Goal: Transaction & Acquisition: Purchase product/service

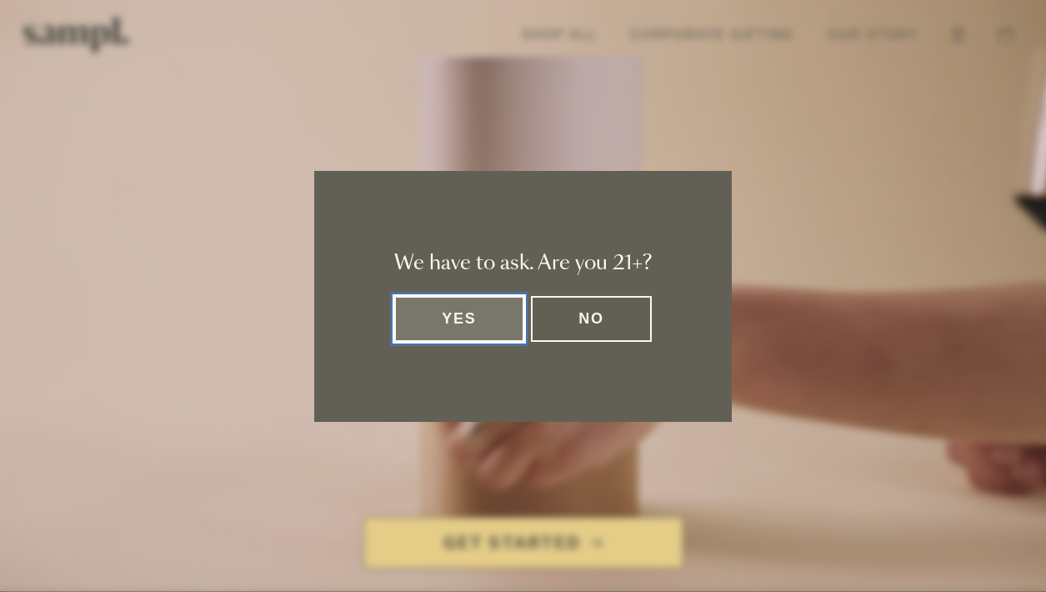
click at [482, 320] on button "Yes" at bounding box center [459, 319] width 130 height 46
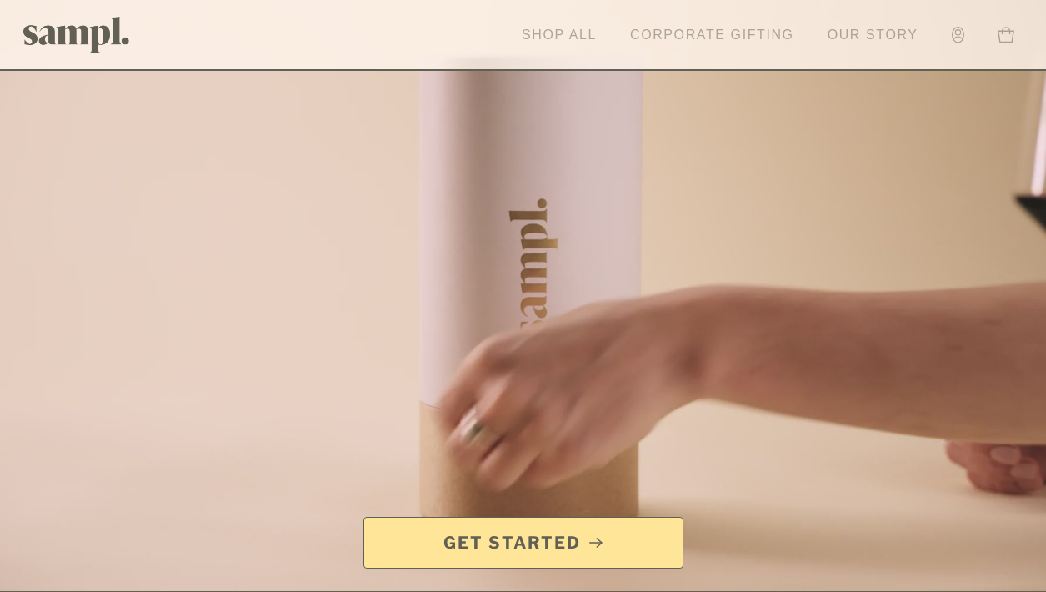
click at [570, 35] on link "Shop All" at bounding box center [559, 35] width 92 height 37
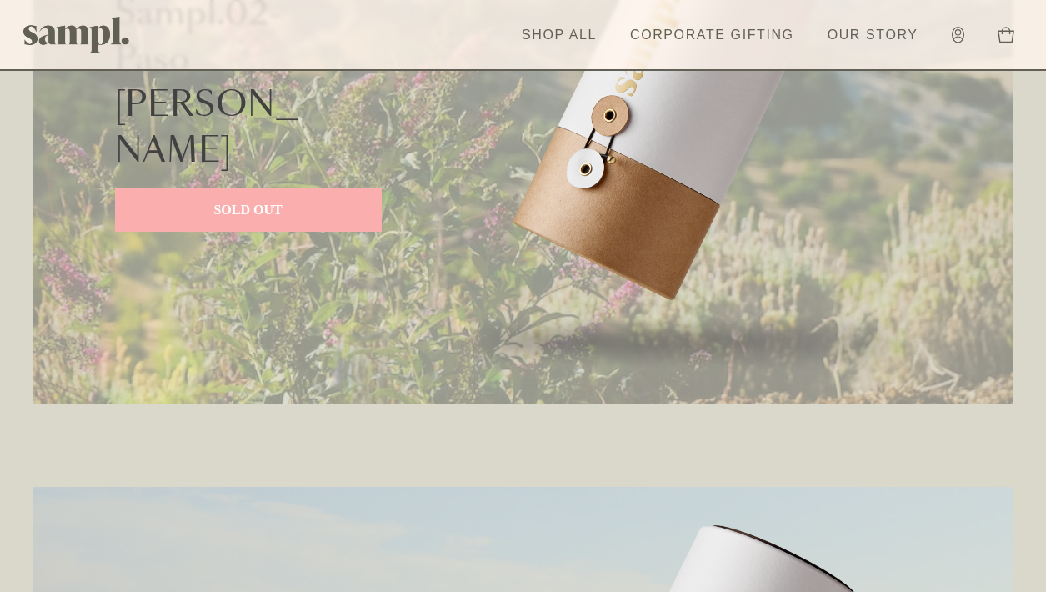
scroll to position [1638, 0]
